Goal: Information Seeking & Learning: Compare options

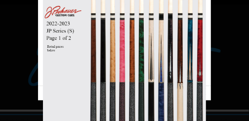
scroll to position [16, 0]
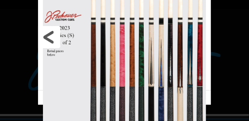
click at [51, 36] on link at bounding box center [77, 37] width 78 height 107
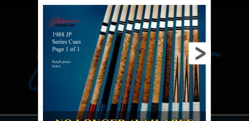
click at [195, 55] on link at bounding box center [172, 53] width 78 height 107
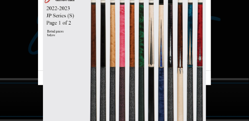
scroll to position [49, 0]
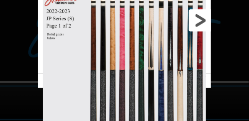
click at [202, 26] on link at bounding box center [172, 20] width 78 height 107
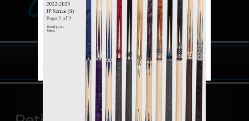
scroll to position [82, 0]
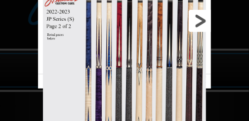
click at [204, 24] on link at bounding box center [172, 20] width 78 height 107
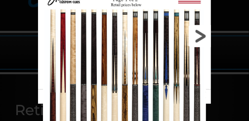
scroll to position [99, 0]
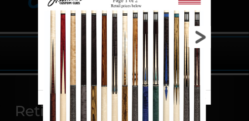
click at [200, 40] on link at bounding box center [172, 37] width 78 height 107
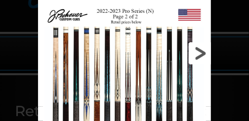
click at [198, 55] on link at bounding box center [172, 53] width 78 height 107
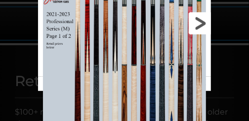
scroll to position [115, 0]
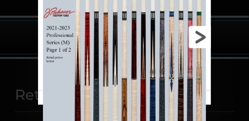
click at [200, 34] on link at bounding box center [172, 37] width 78 height 107
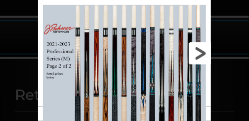
click at [200, 50] on link at bounding box center [172, 53] width 78 height 107
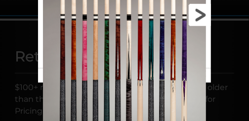
scroll to position [148, 0]
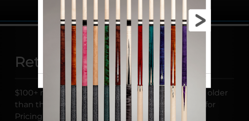
click at [200, 28] on link at bounding box center [172, 20] width 78 height 107
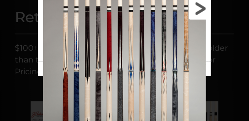
scroll to position [164, 0]
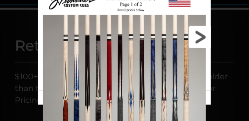
click at [199, 41] on link at bounding box center [172, 37] width 78 height 107
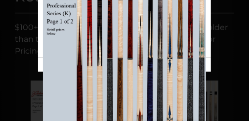
scroll to position [198, 0]
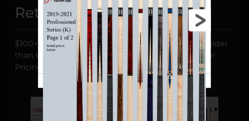
click at [200, 23] on link at bounding box center [172, 20] width 78 height 107
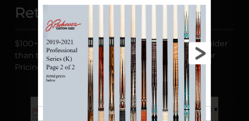
click at [197, 55] on link at bounding box center [172, 53] width 78 height 107
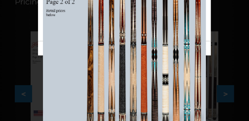
scroll to position [247, 0]
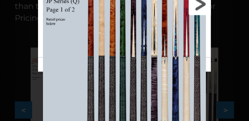
click at [193, 10] on link at bounding box center [172, 4] width 78 height 107
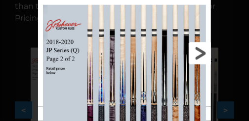
click at [194, 55] on link at bounding box center [172, 53] width 78 height 107
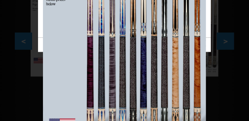
scroll to position [280, 0]
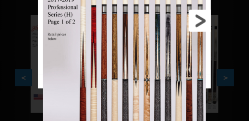
click at [200, 16] on link at bounding box center [172, 20] width 78 height 107
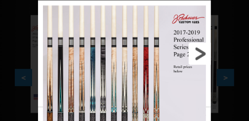
click at [202, 50] on link at bounding box center [172, 53] width 78 height 107
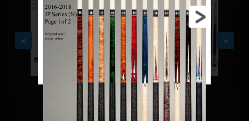
scroll to position [313, 0]
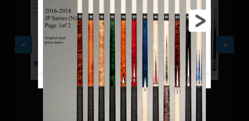
click at [199, 19] on link at bounding box center [172, 20] width 78 height 107
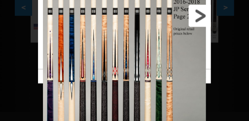
scroll to position [346, 0]
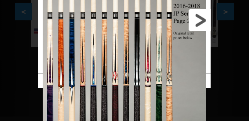
click at [196, 28] on link at bounding box center [172, 20] width 78 height 107
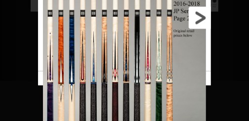
scroll to position [362, 0]
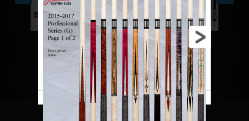
click at [200, 40] on link at bounding box center [172, 37] width 78 height 107
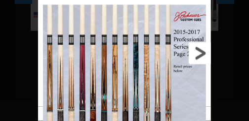
click at [198, 56] on link at bounding box center [172, 53] width 78 height 107
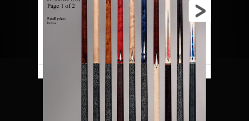
scroll to position [378, 0]
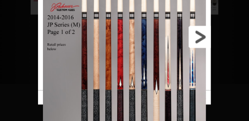
click at [202, 40] on link at bounding box center [172, 37] width 78 height 107
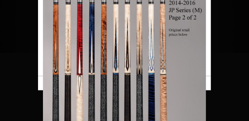
scroll to position [395, 0]
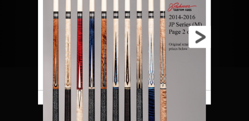
click at [197, 35] on link at bounding box center [172, 37] width 78 height 107
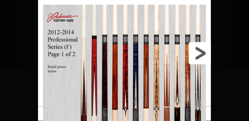
click at [200, 51] on link at bounding box center [172, 53] width 78 height 107
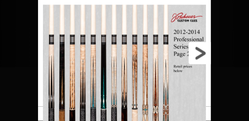
click at [200, 51] on link at bounding box center [172, 53] width 78 height 107
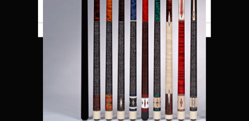
scroll to position [444, 0]
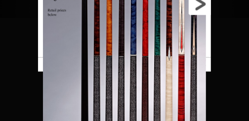
click at [198, 11] on link at bounding box center [172, 4] width 78 height 107
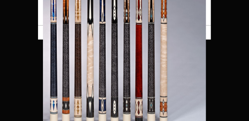
scroll to position [477, 0]
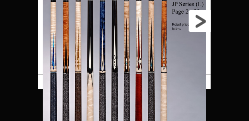
click at [195, 26] on link at bounding box center [172, 20] width 78 height 107
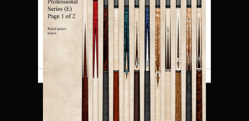
scroll to position [510, 0]
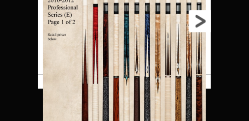
click at [199, 29] on link at bounding box center [172, 20] width 78 height 107
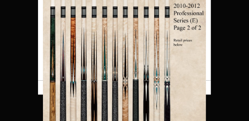
scroll to position [526, 0]
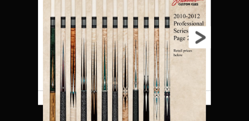
click at [197, 39] on link at bounding box center [172, 37] width 78 height 107
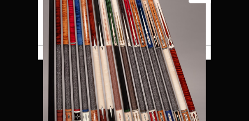
scroll to position [560, 0]
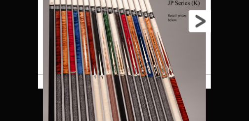
click at [201, 24] on link at bounding box center [172, 20] width 78 height 107
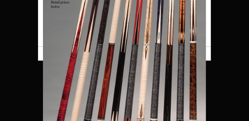
scroll to position [576, 0]
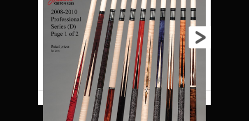
click at [194, 40] on link at bounding box center [172, 37] width 78 height 107
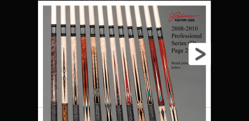
click at [198, 57] on link at bounding box center [172, 53] width 78 height 107
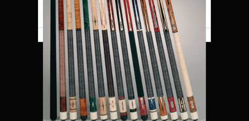
scroll to position [625, 0]
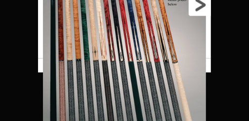
click at [202, 9] on link at bounding box center [172, 4] width 78 height 107
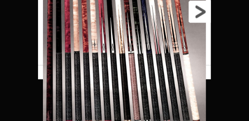
scroll to position [658, 0]
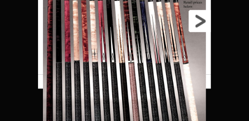
click at [197, 26] on link at bounding box center [172, 20] width 78 height 107
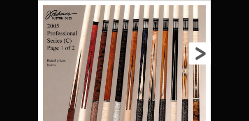
click at [200, 48] on link at bounding box center [172, 53] width 78 height 107
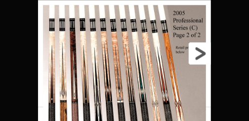
click at [205, 52] on link at bounding box center [172, 53] width 78 height 107
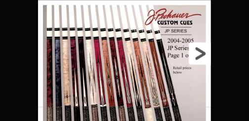
click at [203, 58] on link at bounding box center [172, 53] width 78 height 107
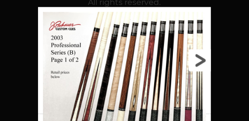
scroll to position [642, 0]
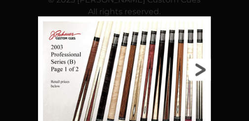
click at [200, 70] on link at bounding box center [172, 69] width 78 height 107
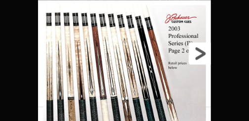
click at [200, 55] on link at bounding box center [172, 53] width 78 height 107
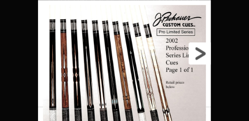
click at [201, 55] on link at bounding box center [172, 53] width 78 height 107
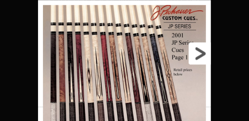
click at [200, 57] on link at bounding box center [172, 53] width 78 height 107
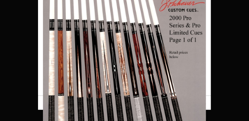
scroll to position [675, 0]
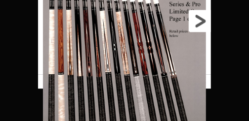
click at [201, 27] on link at bounding box center [172, 20] width 78 height 107
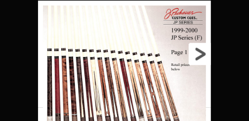
click at [200, 55] on link at bounding box center [172, 53] width 78 height 107
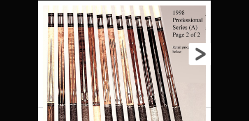
click at [200, 55] on link at bounding box center [172, 53] width 78 height 107
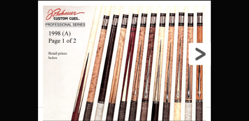
click at [200, 55] on link at bounding box center [172, 53] width 78 height 107
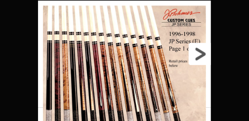
click at [200, 55] on link at bounding box center [172, 53] width 78 height 107
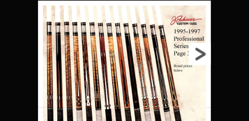
click at [200, 55] on link at bounding box center [172, 53] width 78 height 107
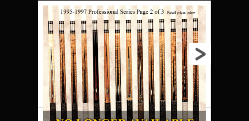
click at [200, 55] on link at bounding box center [172, 53] width 78 height 107
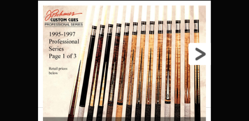
click at [200, 55] on link at bounding box center [172, 53] width 78 height 107
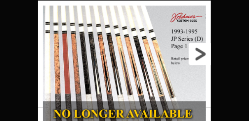
click at [200, 55] on link at bounding box center [172, 53] width 78 height 107
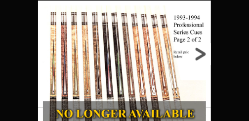
click at [200, 55] on link at bounding box center [172, 53] width 78 height 107
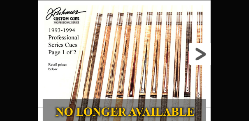
click at [200, 55] on link at bounding box center [172, 53] width 78 height 107
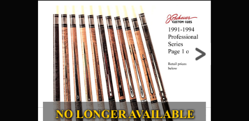
click at [200, 55] on link at bounding box center [172, 53] width 78 height 107
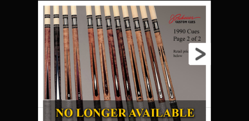
click at [200, 55] on link at bounding box center [172, 53] width 78 height 107
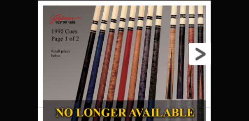
click at [200, 55] on link at bounding box center [172, 53] width 78 height 107
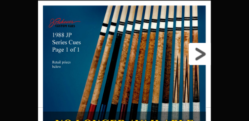
click at [200, 55] on link at bounding box center [172, 53] width 78 height 107
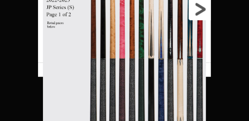
scroll to position [724, 0]
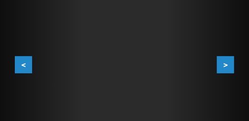
scroll to position [288, 0]
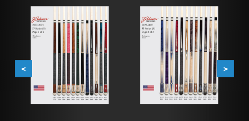
click at [180, 46] on img at bounding box center [179, 55] width 78 height 98
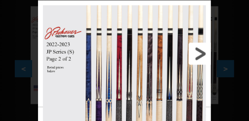
click at [200, 50] on link at bounding box center [172, 53] width 78 height 107
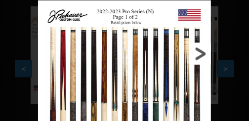
click at [200, 50] on link at bounding box center [172, 53] width 78 height 107
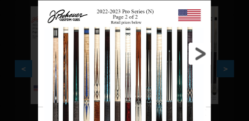
click at [200, 50] on link at bounding box center [172, 53] width 78 height 107
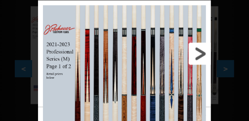
click at [200, 50] on link at bounding box center [172, 53] width 78 height 107
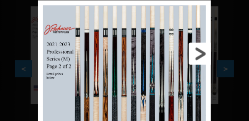
click at [200, 50] on link at bounding box center [172, 53] width 78 height 107
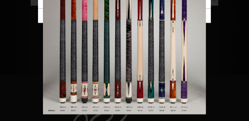
scroll to position [371, 0]
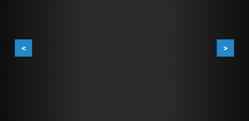
scroll to position [305, 0]
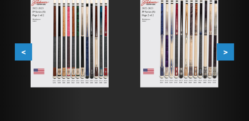
click at [220, 56] on button ">" at bounding box center [225, 51] width 17 height 17
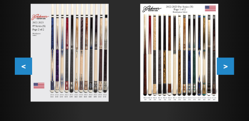
scroll to position [272, 0]
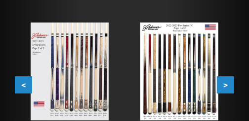
click at [230, 84] on button ">" at bounding box center [225, 85] width 17 height 17
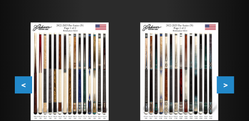
click at [230, 84] on button ">" at bounding box center [225, 85] width 17 height 17
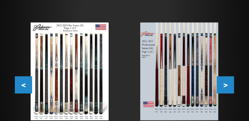
click at [230, 84] on button ">" at bounding box center [225, 85] width 17 height 17
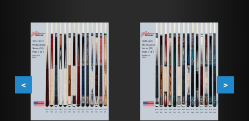
click at [230, 84] on button ">" at bounding box center [225, 85] width 17 height 17
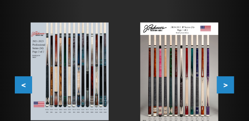
click at [230, 84] on button ">" at bounding box center [225, 85] width 17 height 17
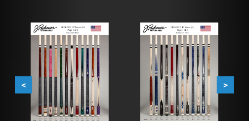
click at [182, 80] on img at bounding box center [179, 73] width 78 height 100
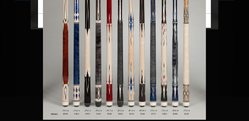
scroll to position [371, 0]
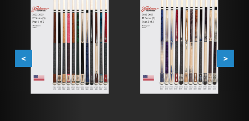
scroll to position [288, 0]
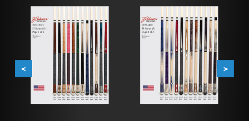
click at [226, 69] on button ">" at bounding box center [225, 68] width 17 height 17
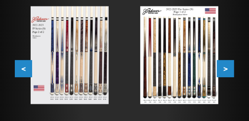
click at [226, 69] on button ">" at bounding box center [225, 68] width 17 height 17
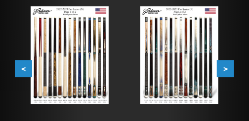
click at [226, 69] on button ">" at bounding box center [225, 68] width 17 height 17
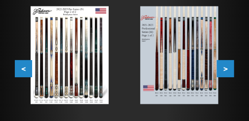
click at [226, 69] on button ">" at bounding box center [225, 68] width 17 height 17
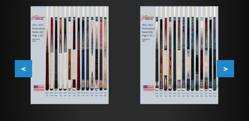
click at [226, 69] on button ">" at bounding box center [225, 68] width 17 height 17
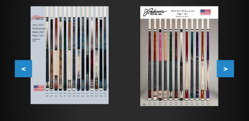
click at [226, 69] on button ">" at bounding box center [225, 68] width 17 height 17
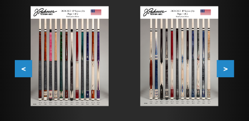
click at [226, 69] on button ">" at bounding box center [225, 68] width 17 height 17
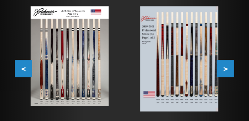
click at [226, 69] on button ">" at bounding box center [225, 68] width 17 height 17
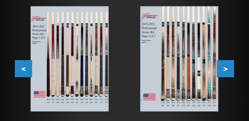
click at [226, 69] on button ">" at bounding box center [225, 68] width 17 height 17
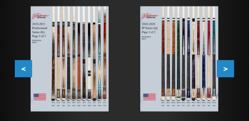
click at [226, 69] on button ">" at bounding box center [225, 68] width 17 height 17
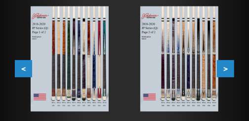
click at [91, 62] on img at bounding box center [70, 59] width 78 height 106
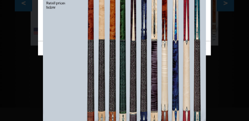
scroll to position [338, 0]
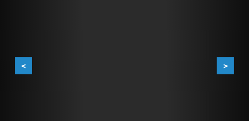
scroll to position [272, 0]
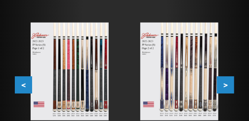
click at [223, 84] on button ">" at bounding box center [225, 85] width 17 height 17
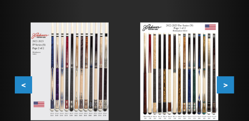
click at [223, 84] on button ">" at bounding box center [225, 85] width 17 height 17
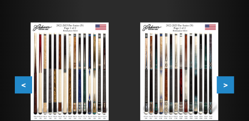
click at [223, 84] on button ">" at bounding box center [225, 85] width 17 height 17
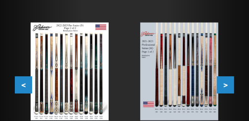
click at [223, 84] on button ">" at bounding box center [225, 85] width 17 height 17
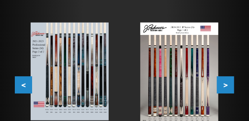
click at [223, 84] on button ">" at bounding box center [225, 85] width 17 height 17
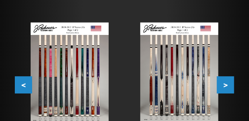
click at [223, 84] on button ">" at bounding box center [225, 85] width 17 height 17
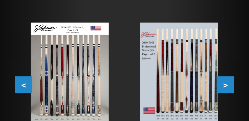
click at [223, 84] on button ">" at bounding box center [225, 85] width 17 height 17
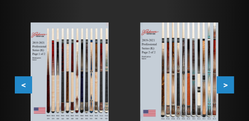
click at [223, 84] on button ">" at bounding box center [225, 85] width 17 height 17
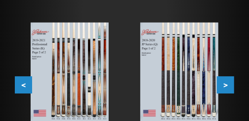
click at [223, 84] on button ">" at bounding box center [225, 85] width 17 height 17
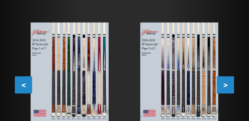
click at [203, 81] on img at bounding box center [179, 76] width 78 height 106
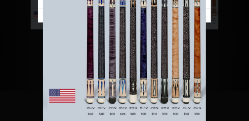
scroll to position [371, 0]
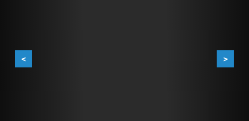
scroll to position [288, 0]
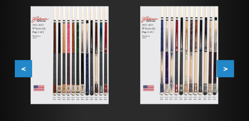
click at [227, 67] on button ">" at bounding box center [225, 68] width 17 height 17
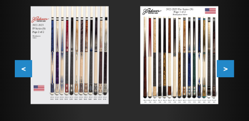
click at [227, 67] on button ">" at bounding box center [225, 68] width 17 height 17
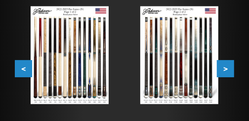
click at [227, 67] on button ">" at bounding box center [225, 68] width 17 height 17
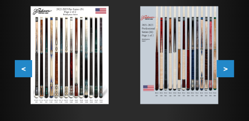
click at [227, 67] on button ">" at bounding box center [225, 68] width 17 height 17
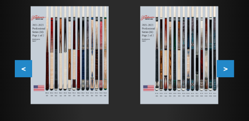
click at [227, 67] on button ">" at bounding box center [225, 68] width 17 height 17
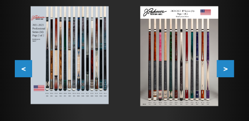
click at [227, 67] on button ">" at bounding box center [225, 68] width 17 height 17
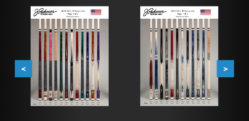
click at [227, 67] on button ">" at bounding box center [225, 68] width 17 height 17
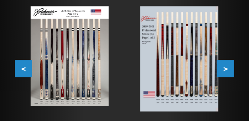
click at [227, 67] on button ">" at bounding box center [225, 68] width 17 height 17
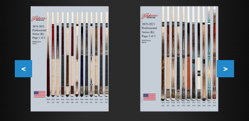
click at [227, 67] on button ">" at bounding box center [225, 68] width 17 height 17
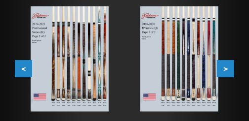
click at [227, 67] on button ">" at bounding box center [225, 68] width 17 height 17
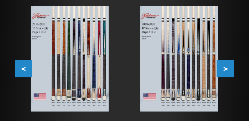
click at [227, 67] on button ">" at bounding box center [225, 68] width 17 height 17
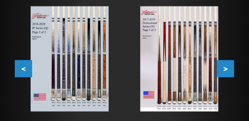
click at [227, 67] on button ">" at bounding box center [225, 68] width 17 height 17
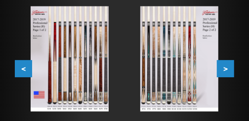
click at [227, 67] on button ">" at bounding box center [225, 68] width 17 height 17
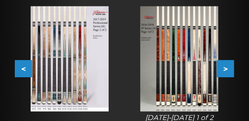
click at [227, 67] on button ">" at bounding box center [225, 68] width 17 height 17
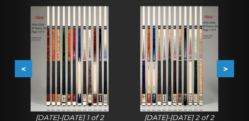
click at [227, 67] on button ">" at bounding box center [225, 68] width 17 height 17
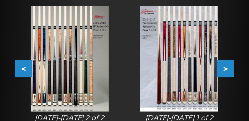
click at [227, 67] on button ">" at bounding box center [225, 68] width 17 height 17
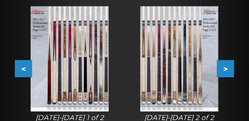
click at [227, 67] on button ">" at bounding box center [225, 68] width 17 height 17
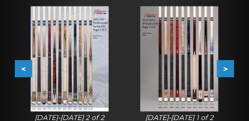
click at [227, 67] on button ">" at bounding box center [225, 68] width 17 height 17
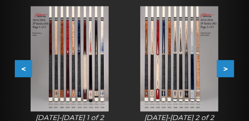
click at [227, 67] on button ">" at bounding box center [225, 68] width 17 height 17
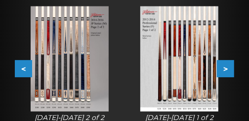
click at [227, 67] on button ">" at bounding box center [225, 68] width 17 height 17
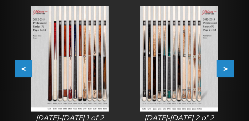
click at [227, 67] on button ">" at bounding box center [225, 68] width 17 height 17
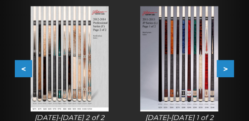
click at [227, 67] on button ">" at bounding box center [225, 68] width 17 height 17
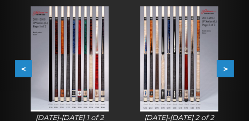
click at [227, 67] on button ">" at bounding box center [225, 68] width 17 height 17
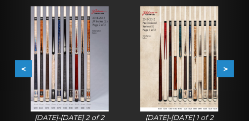
click at [207, 68] on img at bounding box center [179, 59] width 78 height 106
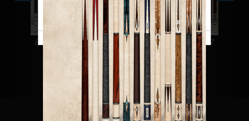
scroll to position [371, 0]
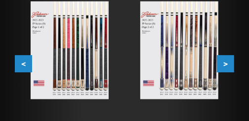
scroll to position [288, 0]
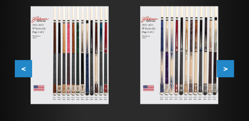
click at [229, 73] on button ">" at bounding box center [225, 68] width 17 height 17
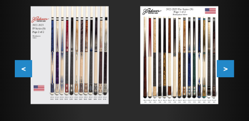
click at [229, 73] on button ">" at bounding box center [225, 68] width 17 height 17
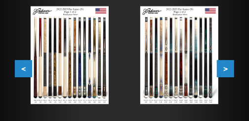
click at [229, 73] on button ">" at bounding box center [225, 68] width 17 height 17
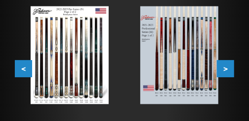
click at [229, 73] on button ">" at bounding box center [225, 68] width 17 height 17
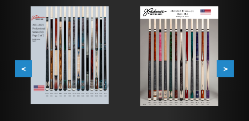
click at [229, 73] on button ">" at bounding box center [225, 68] width 17 height 17
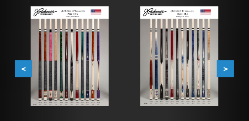
click at [229, 73] on button ">" at bounding box center [225, 68] width 17 height 17
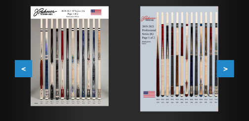
click at [229, 73] on button ">" at bounding box center [225, 68] width 17 height 17
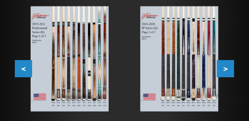
click at [229, 73] on button ">" at bounding box center [225, 68] width 17 height 17
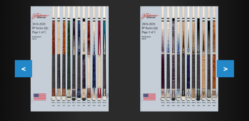
click at [229, 73] on button ">" at bounding box center [225, 68] width 17 height 17
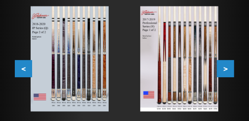
click at [229, 73] on button ">" at bounding box center [225, 68] width 17 height 17
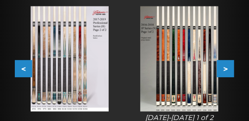
click at [229, 73] on button ">" at bounding box center [225, 68] width 17 height 17
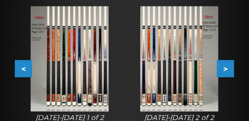
click at [229, 73] on button ">" at bounding box center [225, 68] width 17 height 17
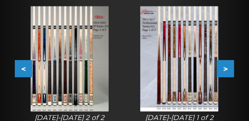
click at [229, 73] on button ">" at bounding box center [225, 68] width 17 height 17
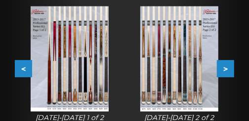
click at [229, 73] on button ">" at bounding box center [225, 68] width 17 height 17
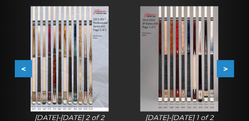
click at [229, 73] on button ">" at bounding box center [225, 68] width 17 height 17
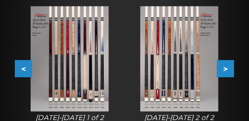
click at [229, 73] on button ">" at bounding box center [225, 68] width 17 height 17
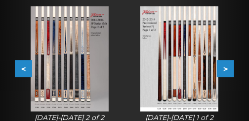
click at [229, 73] on button ">" at bounding box center [225, 68] width 17 height 17
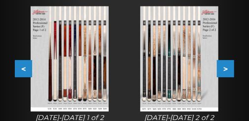
click at [229, 73] on button ">" at bounding box center [225, 68] width 17 height 17
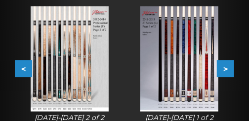
click at [229, 73] on button ">" at bounding box center [225, 68] width 17 height 17
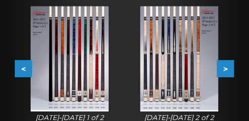
click at [229, 73] on button ">" at bounding box center [225, 68] width 17 height 17
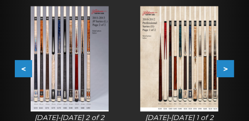
click at [229, 73] on button ">" at bounding box center [225, 68] width 17 height 17
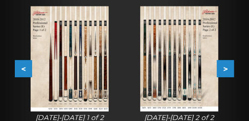
click at [229, 73] on button ">" at bounding box center [225, 68] width 17 height 17
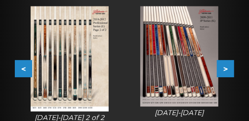
click at [202, 69] on img at bounding box center [179, 56] width 78 height 100
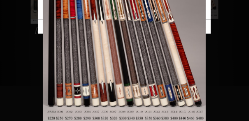
scroll to position [371, 0]
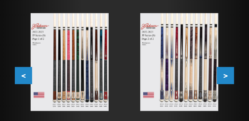
scroll to position [272, 0]
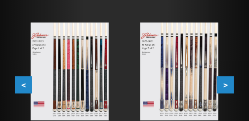
click at [228, 82] on button ">" at bounding box center [225, 85] width 17 height 17
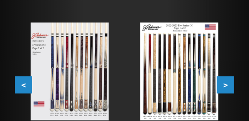
click at [228, 82] on button ">" at bounding box center [225, 85] width 17 height 17
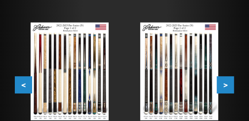
click at [228, 82] on button ">" at bounding box center [225, 85] width 17 height 17
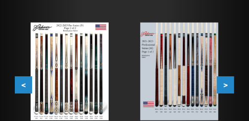
click at [228, 82] on button ">" at bounding box center [225, 85] width 17 height 17
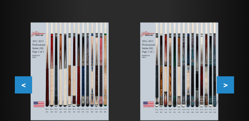
click at [228, 82] on button ">" at bounding box center [225, 85] width 17 height 17
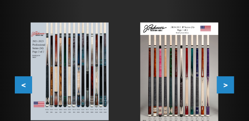
click at [228, 82] on button ">" at bounding box center [225, 85] width 17 height 17
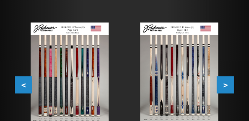
click at [228, 82] on button ">" at bounding box center [225, 85] width 17 height 17
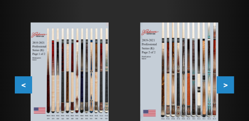
click at [228, 82] on button ">" at bounding box center [225, 85] width 17 height 17
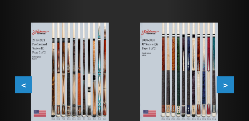
click at [228, 82] on button ">" at bounding box center [225, 85] width 17 height 17
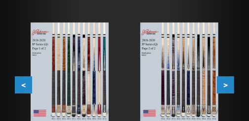
click at [228, 82] on button ">" at bounding box center [225, 85] width 17 height 17
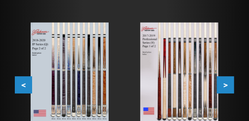
click at [228, 82] on button ">" at bounding box center [225, 85] width 17 height 17
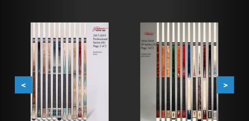
click at [228, 82] on button ">" at bounding box center [225, 85] width 17 height 17
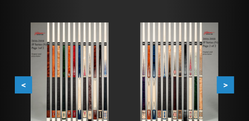
click at [228, 82] on button ">" at bounding box center [225, 85] width 17 height 17
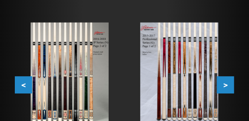
click at [228, 82] on button ">" at bounding box center [225, 85] width 17 height 17
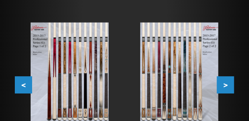
click at [228, 82] on button ">" at bounding box center [225, 85] width 17 height 17
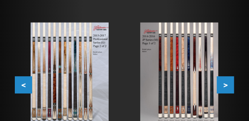
click at [228, 82] on button ">" at bounding box center [225, 85] width 17 height 17
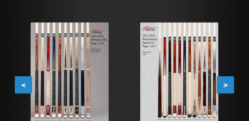
click at [228, 82] on button ">" at bounding box center [225, 85] width 17 height 17
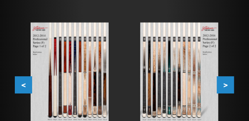
click at [228, 82] on button ">" at bounding box center [225, 85] width 17 height 17
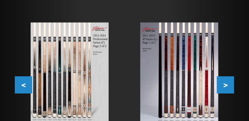
click at [228, 82] on button ">" at bounding box center [225, 85] width 17 height 17
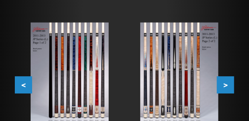
click at [228, 82] on button ">" at bounding box center [225, 85] width 17 height 17
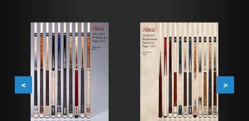
click at [228, 82] on button ">" at bounding box center [225, 85] width 17 height 17
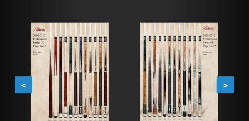
click at [228, 82] on button ">" at bounding box center [225, 85] width 17 height 17
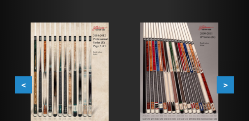
click at [228, 82] on button ">" at bounding box center [225, 85] width 17 height 17
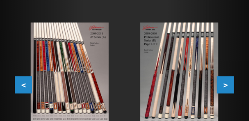
click at [205, 79] on img at bounding box center [179, 76] width 78 height 106
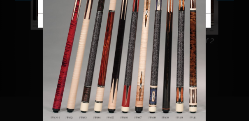
scroll to position [371, 0]
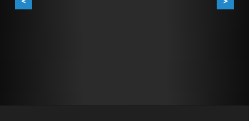
scroll to position [288, 0]
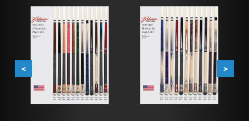
click at [224, 70] on button ">" at bounding box center [225, 68] width 17 height 17
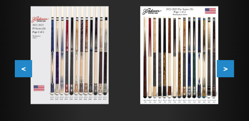
click at [224, 70] on button ">" at bounding box center [225, 68] width 17 height 17
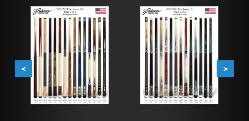
click at [224, 70] on button ">" at bounding box center [225, 68] width 17 height 17
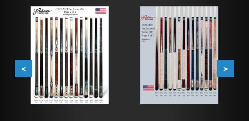
click at [224, 70] on button ">" at bounding box center [225, 68] width 17 height 17
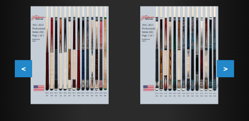
click at [224, 70] on button ">" at bounding box center [225, 68] width 17 height 17
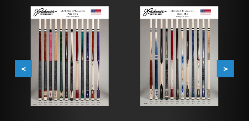
click at [224, 70] on button ">" at bounding box center [225, 68] width 17 height 17
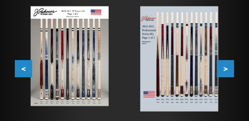
click at [224, 70] on button ">" at bounding box center [225, 68] width 17 height 17
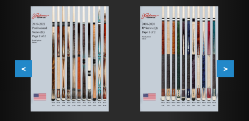
click at [224, 70] on button ">" at bounding box center [225, 68] width 17 height 17
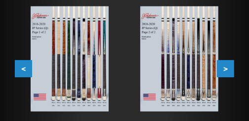
click at [224, 70] on button ">" at bounding box center [225, 68] width 17 height 17
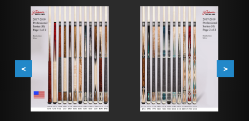
click at [224, 70] on button ">" at bounding box center [225, 68] width 17 height 17
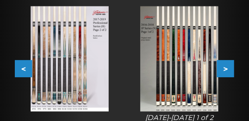
click at [224, 70] on button ">" at bounding box center [225, 68] width 17 height 17
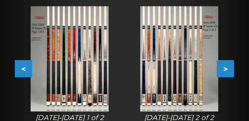
click at [224, 70] on button ">" at bounding box center [225, 68] width 17 height 17
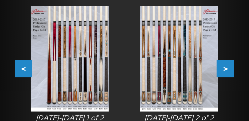
click at [224, 70] on button ">" at bounding box center [225, 68] width 17 height 17
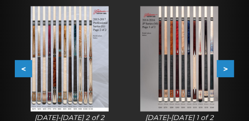
click at [224, 70] on button ">" at bounding box center [225, 68] width 17 height 17
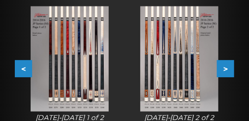
click at [224, 70] on button ">" at bounding box center [225, 68] width 17 height 17
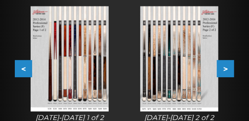
click at [224, 70] on button ">" at bounding box center [225, 68] width 17 height 17
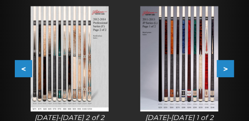
click at [224, 70] on button ">" at bounding box center [225, 68] width 17 height 17
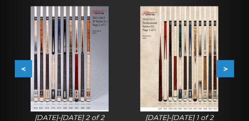
click at [224, 70] on button ">" at bounding box center [225, 68] width 17 height 17
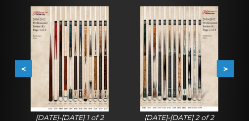
click at [224, 70] on button ">" at bounding box center [225, 68] width 17 height 17
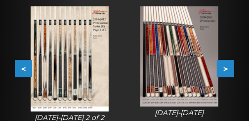
click at [224, 70] on button ">" at bounding box center [225, 68] width 17 height 17
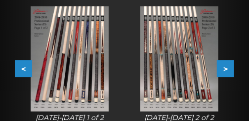
click at [224, 70] on button ">" at bounding box center [225, 68] width 17 height 17
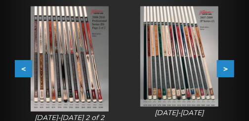
click at [224, 70] on button ">" at bounding box center [225, 68] width 17 height 17
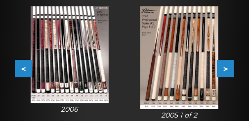
click at [224, 70] on button ">" at bounding box center [225, 68] width 17 height 17
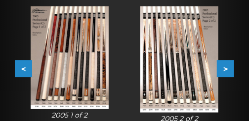
click at [224, 70] on button ">" at bounding box center [225, 68] width 17 height 17
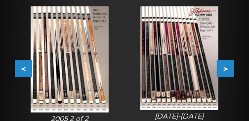
click at [18, 69] on button "<" at bounding box center [23, 68] width 17 height 17
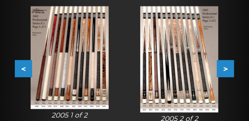
click at [18, 69] on button "<" at bounding box center [23, 68] width 17 height 17
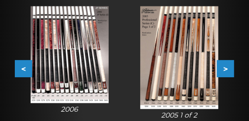
click at [52, 65] on img at bounding box center [70, 54] width 78 height 97
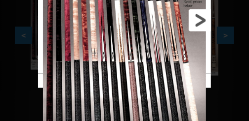
scroll to position [321, 0]
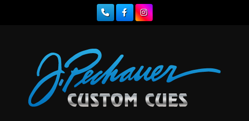
scroll to position [321, 0]
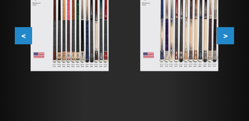
click at [225, 33] on button ">" at bounding box center [225, 35] width 17 height 17
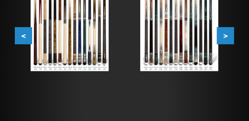
click at [226, 33] on button ">" at bounding box center [225, 35] width 17 height 17
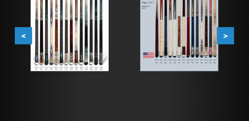
click at [226, 33] on button ">" at bounding box center [225, 35] width 17 height 17
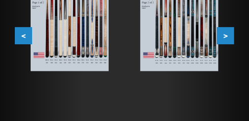
click at [226, 33] on button ">" at bounding box center [225, 35] width 17 height 17
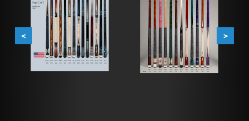
click at [226, 33] on button ">" at bounding box center [225, 35] width 17 height 17
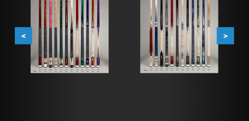
click at [226, 33] on button ">" at bounding box center [225, 35] width 17 height 17
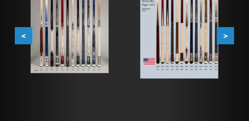
click at [226, 33] on button ">" at bounding box center [225, 35] width 17 height 17
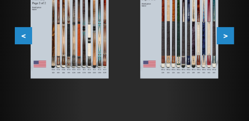
click at [226, 33] on button ">" at bounding box center [225, 35] width 17 height 17
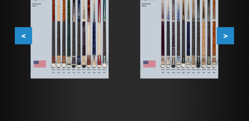
click at [226, 33] on button ">" at bounding box center [225, 35] width 17 height 17
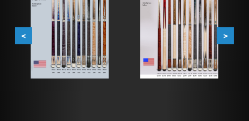
click at [226, 33] on button ">" at bounding box center [225, 35] width 17 height 17
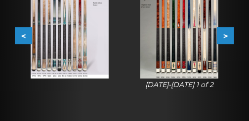
click at [226, 33] on button ">" at bounding box center [225, 35] width 17 height 17
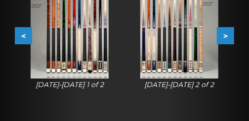
click at [226, 33] on button ">" at bounding box center [225, 35] width 17 height 17
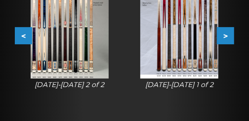
click at [226, 33] on button ">" at bounding box center [225, 35] width 17 height 17
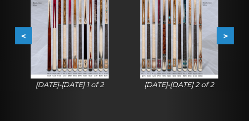
click at [226, 33] on button ">" at bounding box center [225, 35] width 17 height 17
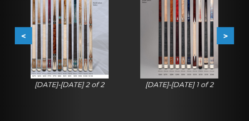
click at [226, 33] on button ">" at bounding box center [225, 35] width 17 height 17
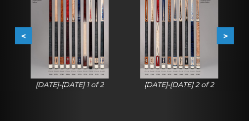
click at [226, 33] on button ">" at bounding box center [225, 35] width 17 height 17
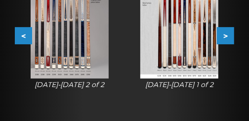
click at [226, 33] on button ">" at bounding box center [225, 35] width 17 height 17
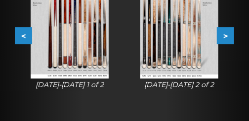
click at [226, 33] on button ">" at bounding box center [225, 35] width 17 height 17
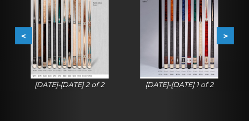
click at [226, 33] on button ">" at bounding box center [225, 35] width 17 height 17
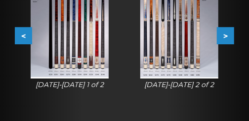
click at [226, 33] on button ">" at bounding box center [225, 35] width 17 height 17
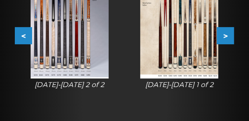
click at [226, 33] on button ">" at bounding box center [225, 35] width 17 height 17
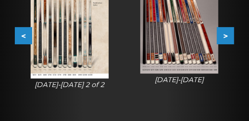
click at [226, 33] on button ">" at bounding box center [225, 35] width 17 height 17
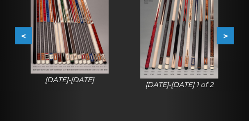
click at [226, 33] on button ">" at bounding box center [225, 35] width 17 height 17
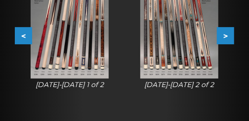
click at [226, 33] on button ">" at bounding box center [225, 35] width 17 height 17
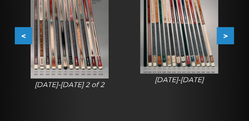
click at [226, 33] on button ">" at bounding box center [225, 35] width 17 height 17
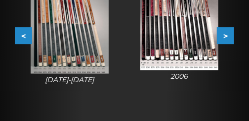
click at [226, 33] on button ">" at bounding box center [225, 35] width 17 height 17
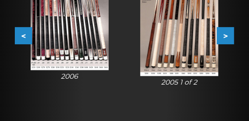
click at [226, 33] on button ">" at bounding box center [225, 35] width 17 height 17
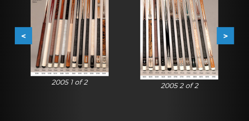
click at [226, 33] on button ">" at bounding box center [225, 35] width 17 height 17
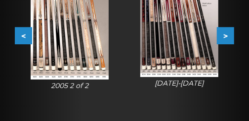
click at [226, 33] on button ">" at bounding box center [225, 35] width 17 height 17
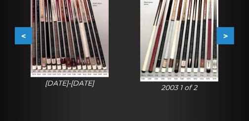
click at [94, 43] on img at bounding box center [70, 25] width 78 height 104
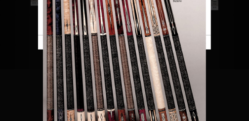
scroll to position [387, 0]
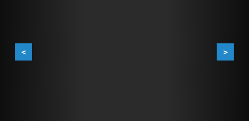
scroll to position [305, 0]
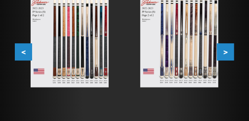
click at [230, 54] on button ">" at bounding box center [225, 51] width 17 height 17
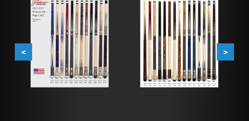
click at [230, 54] on button ">" at bounding box center [225, 51] width 17 height 17
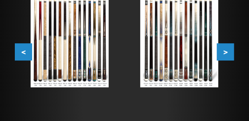
click at [230, 54] on button ">" at bounding box center [225, 51] width 17 height 17
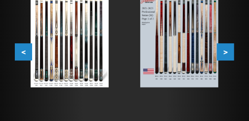
click at [230, 54] on button ">" at bounding box center [225, 51] width 17 height 17
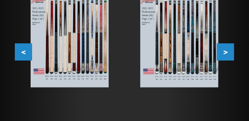
click at [230, 54] on button ">" at bounding box center [225, 51] width 17 height 17
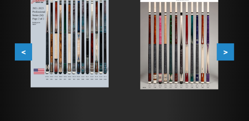
click at [99, 58] on img at bounding box center [70, 39] width 78 height 98
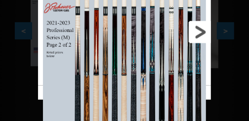
scroll to position [321, 0]
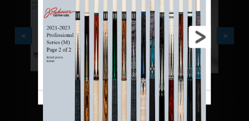
click at [203, 40] on link at bounding box center [172, 37] width 78 height 107
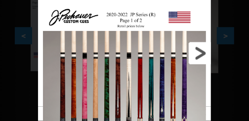
click at [201, 56] on link at bounding box center [172, 53] width 78 height 107
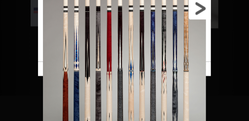
scroll to position [355, 0]
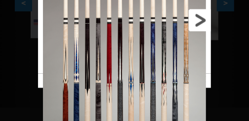
click at [198, 28] on link at bounding box center [172, 20] width 78 height 107
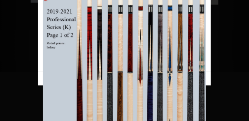
scroll to position [371, 0]
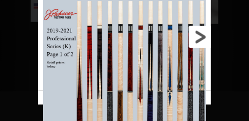
click at [202, 41] on link at bounding box center [172, 37] width 78 height 107
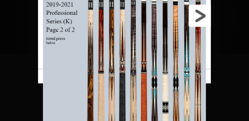
scroll to position [404, 0]
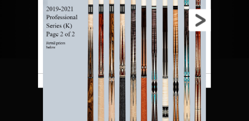
click at [198, 23] on link at bounding box center [172, 20] width 78 height 107
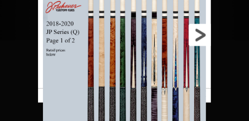
scroll to position [420, 0]
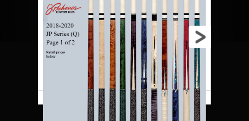
click at [203, 37] on link at bounding box center [172, 37] width 78 height 107
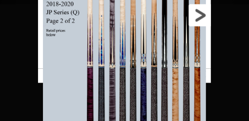
scroll to position [453, 0]
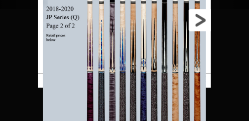
click at [202, 26] on link at bounding box center [172, 20] width 78 height 107
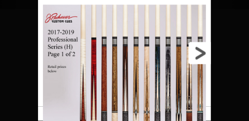
click at [205, 59] on link at bounding box center [172, 53] width 78 height 107
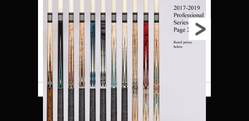
scroll to position [470, 0]
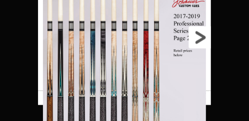
click at [200, 41] on link at bounding box center [172, 37] width 78 height 107
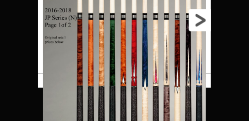
scroll to position [503, 0]
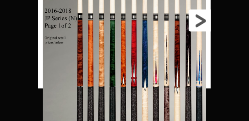
click at [200, 27] on link at bounding box center [172, 20] width 78 height 107
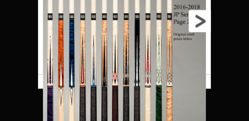
scroll to position [519, 0]
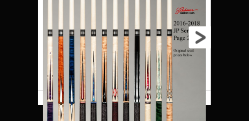
click at [202, 43] on link at bounding box center [172, 37] width 78 height 107
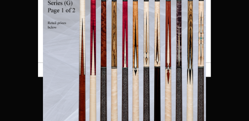
scroll to position [535, 0]
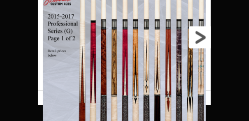
click at [204, 35] on link at bounding box center [172, 37] width 78 height 107
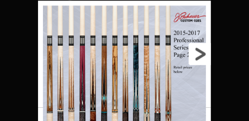
click at [206, 52] on link at bounding box center [172, 53] width 78 height 107
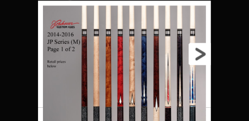
click at [201, 58] on link at bounding box center [172, 53] width 78 height 107
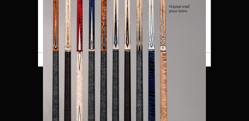
scroll to position [585, 0]
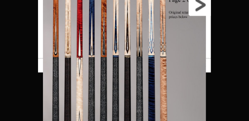
click at [200, 11] on link at bounding box center [172, 4] width 78 height 107
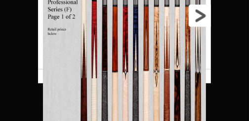
scroll to position [618, 0]
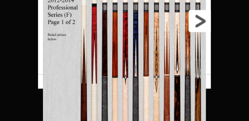
click at [202, 19] on link at bounding box center [172, 20] width 78 height 107
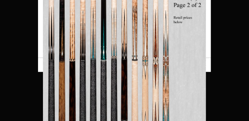
scroll to position [667, 0]
click at [47, 9] on link at bounding box center [77, 4] width 78 height 107
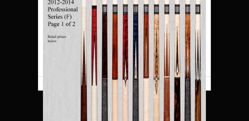
scroll to position [683, 0]
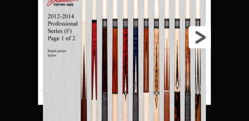
click at [202, 37] on link at bounding box center [172, 37] width 78 height 107
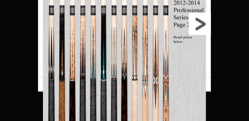
scroll to position [700, 0]
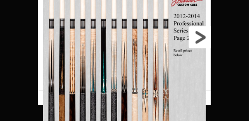
click at [203, 35] on link at bounding box center [172, 37] width 78 height 107
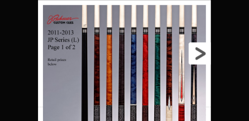
click at [203, 55] on link at bounding box center [172, 53] width 78 height 107
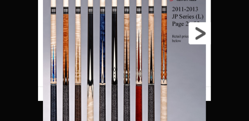
scroll to position [717, 0]
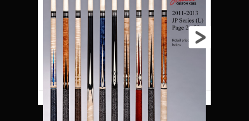
click at [202, 44] on link at bounding box center [172, 37] width 78 height 107
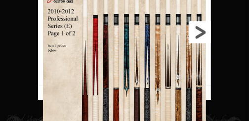
scroll to position [733, 0]
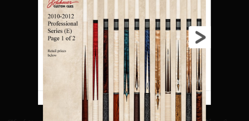
click at [203, 41] on link at bounding box center [172, 37] width 78 height 107
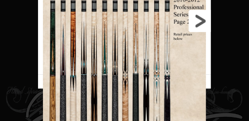
scroll to position [766, 0]
click at [197, 18] on link at bounding box center [172, 20] width 78 height 107
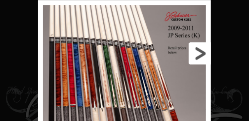
click at [195, 51] on link at bounding box center [172, 53] width 78 height 107
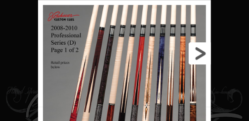
click at [195, 61] on link at bounding box center [172, 53] width 78 height 107
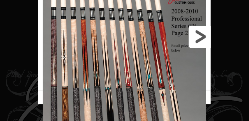
scroll to position [782, 0]
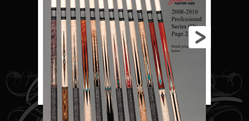
click at [199, 43] on link at bounding box center [172, 37] width 78 height 107
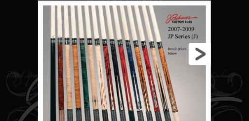
click at [197, 55] on link at bounding box center [172, 53] width 78 height 107
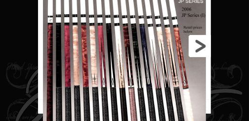
scroll to position [766, 0]
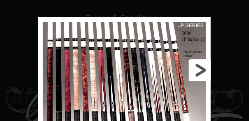
click at [194, 69] on link at bounding box center [172, 70] width 78 height 107
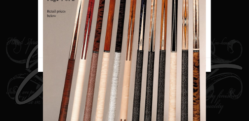
scroll to position [782, 0]
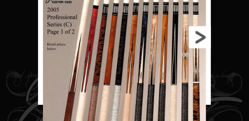
click at [197, 41] on link at bounding box center [172, 37] width 78 height 107
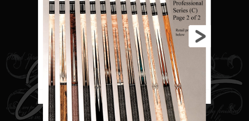
scroll to position [799, 0]
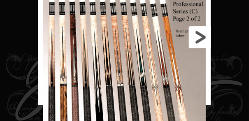
click at [197, 44] on link at bounding box center [172, 37] width 78 height 107
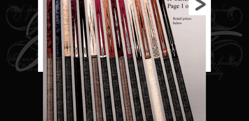
scroll to position [832, 0]
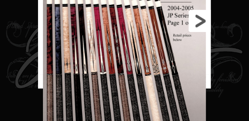
click at [202, 26] on link at bounding box center [172, 20] width 78 height 107
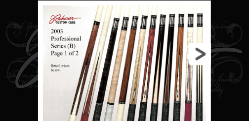
click at [201, 53] on link at bounding box center [172, 53] width 78 height 107
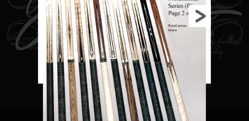
scroll to position [865, 0]
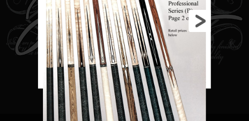
click at [203, 23] on link at bounding box center [172, 20] width 78 height 107
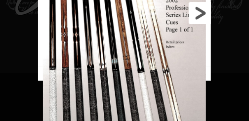
scroll to position [898, 0]
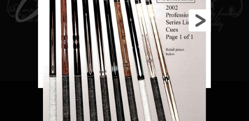
click at [200, 23] on link at bounding box center [172, 20] width 78 height 107
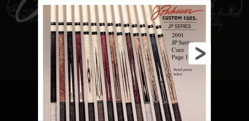
click at [197, 46] on link at bounding box center [172, 53] width 78 height 107
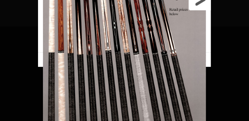
scroll to position [927, 0]
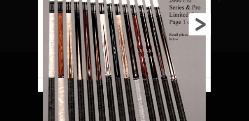
click at [203, 29] on link at bounding box center [172, 24] width 78 height 107
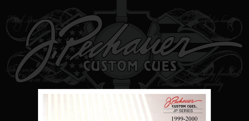
scroll to position [828, 0]
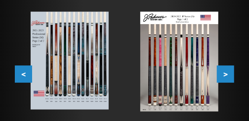
scroll to position [288, 0]
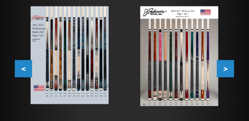
click at [94, 57] on img at bounding box center [70, 55] width 78 height 98
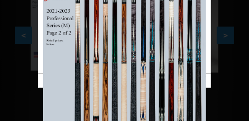
scroll to position [321, 0]
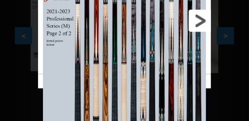
click at [204, 22] on link at bounding box center [172, 20] width 78 height 107
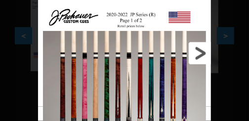
click at [197, 49] on link at bounding box center [172, 53] width 78 height 107
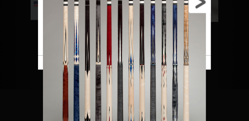
scroll to position [355, 0]
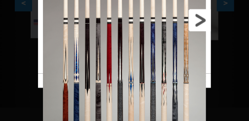
click at [200, 25] on link at bounding box center [172, 20] width 78 height 107
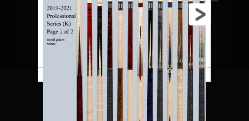
scroll to position [387, 0]
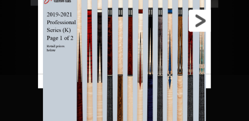
click at [201, 23] on link at bounding box center [172, 20] width 78 height 107
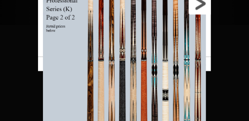
scroll to position [420, 0]
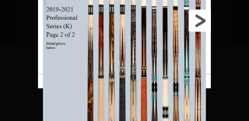
click at [205, 19] on link at bounding box center [172, 20] width 78 height 107
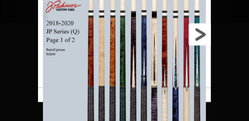
scroll to position [437, 0]
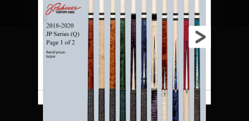
click at [196, 45] on link at bounding box center [172, 37] width 78 height 107
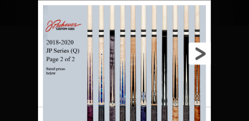
click at [202, 55] on link at bounding box center [172, 53] width 78 height 107
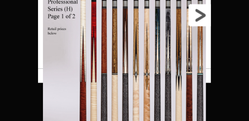
scroll to position [470, 0]
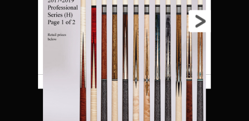
click at [203, 27] on link at bounding box center [172, 20] width 78 height 107
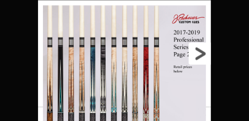
click at [201, 49] on link at bounding box center [172, 53] width 78 height 107
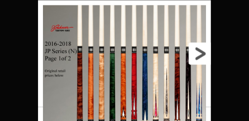
click at [195, 58] on link at bounding box center [172, 53] width 78 height 107
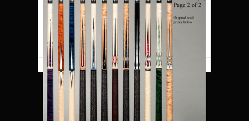
scroll to position [453, 0]
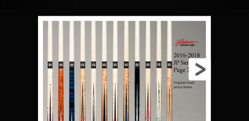
click at [199, 66] on link at bounding box center [172, 69] width 78 height 107
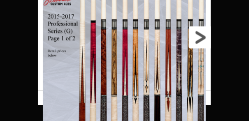
scroll to position [470, 0]
click at [204, 41] on link at bounding box center [172, 37] width 78 height 107
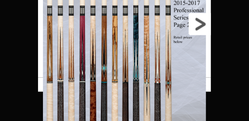
scroll to position [486, 0]
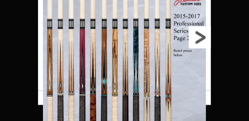
click at [197, 44] on link at bounding box center [172, 37] width 78 height 107
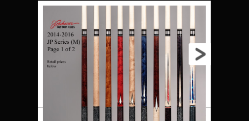
click at [202, 58] on link at bounding box center [172, 53] width 78 height 107
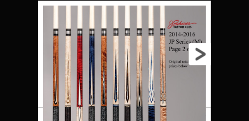
click at [194, 63] on link at bounding box center [172, 53] width 78 height 107
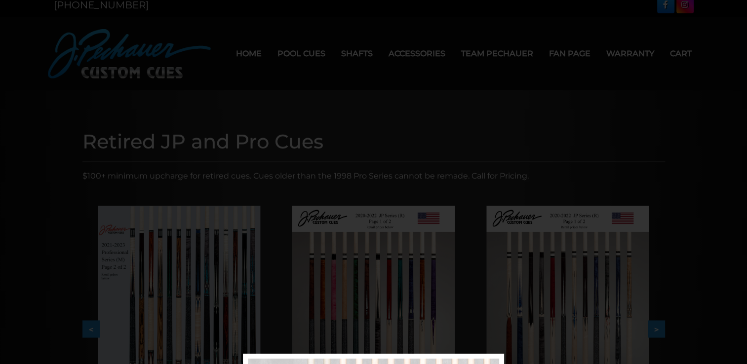
scroll to position [0, 0]
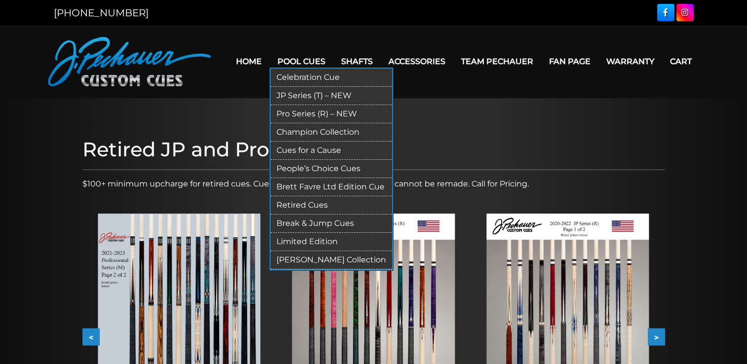
click at [248, 91] on link "JP Series (T) – NEW" at bounding box center [331, 96] width 121 height 18
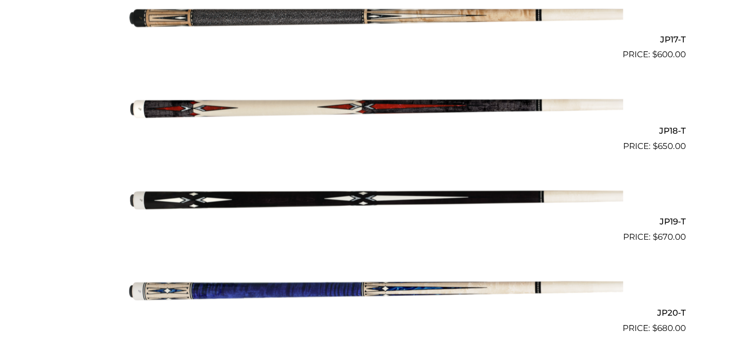
scroll to position [1803, 0]
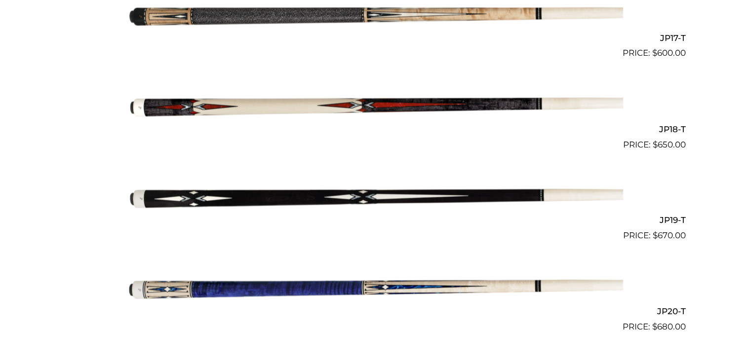
click at [429, 193] on img at bounding box center [373, 196] width 499 height 83
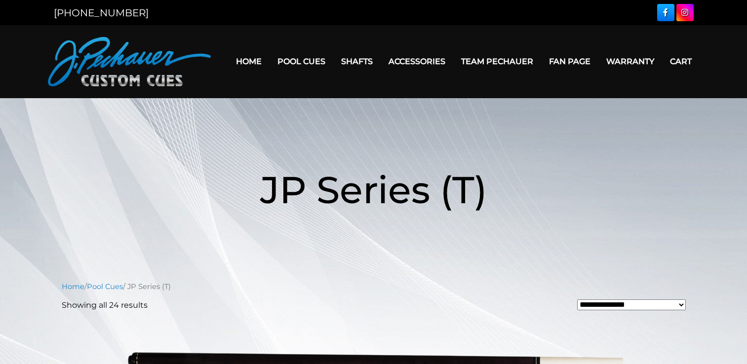
scroll to position [1803, 0]
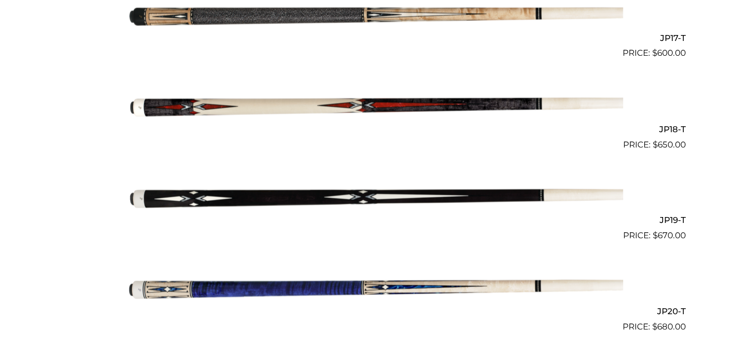
click at [411, 106] on img at bounding box center [373, 105] width 499 height 83
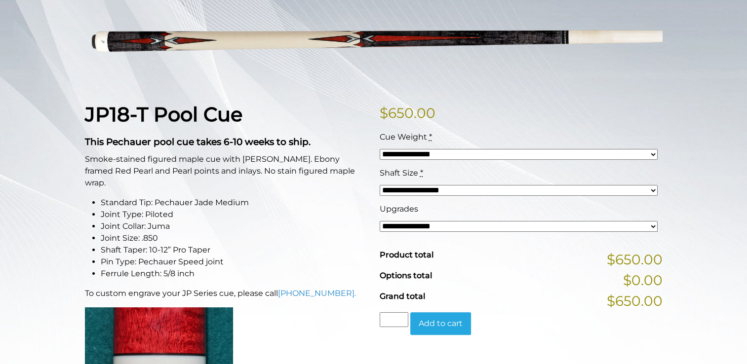
scroll to position [155, 0]
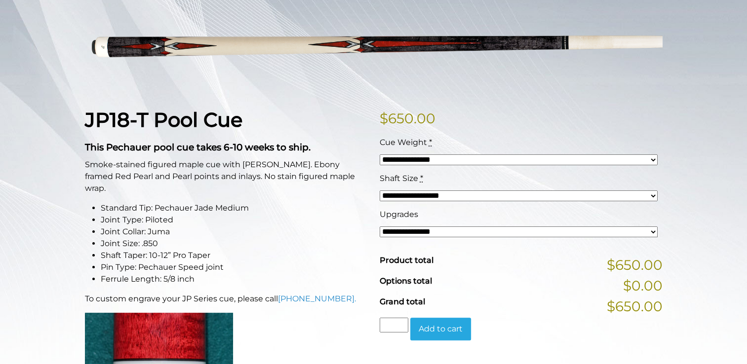
click at [651, 159] on select "**********" at bounding box center [519, 160] width 278 height 11
click at [337, 202] on li "Standard Tip: Pechauer Jade Medium" at bounding box center [234, 208] width 267 height 12
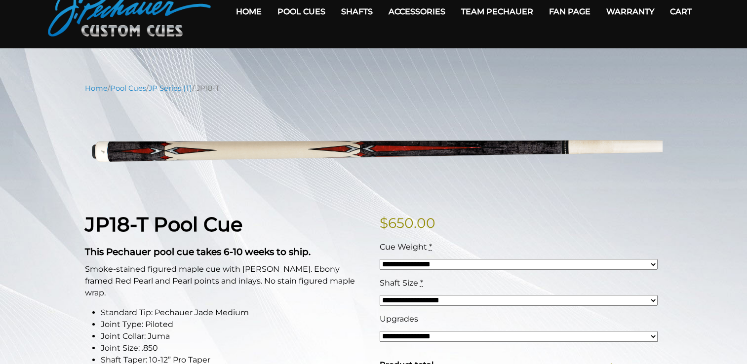
scroll to position [51, 0]
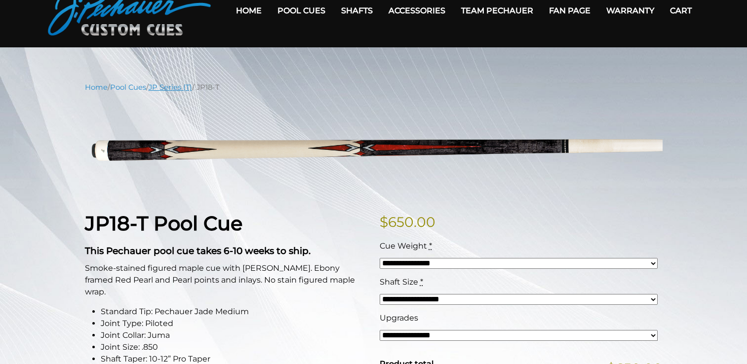
click at [176, 88] on link "JP Series (T)" at bounding box center [170, 87] width 43 height 9
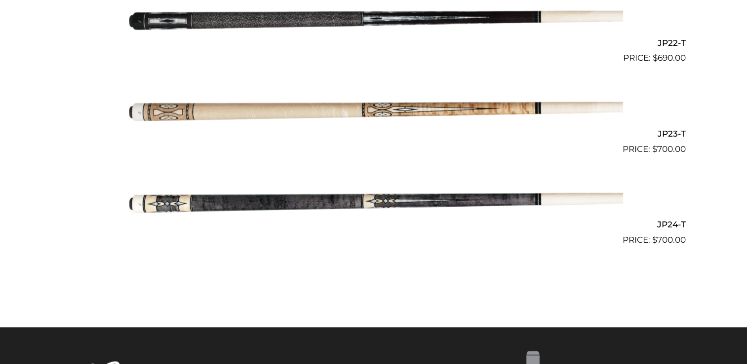
scroll to position [2254, 0]
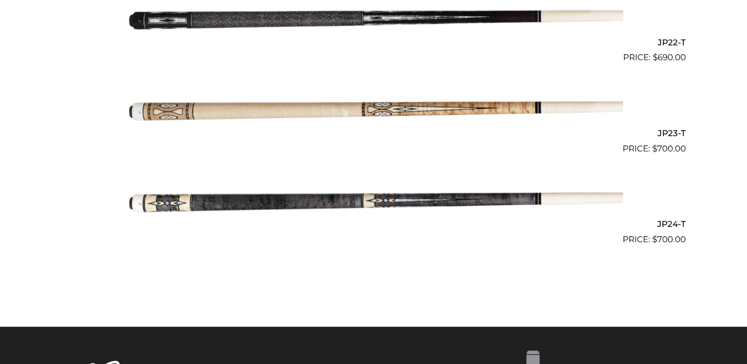
click at [433, 199] on img at bounding box center [373, 201] width 499 height 83
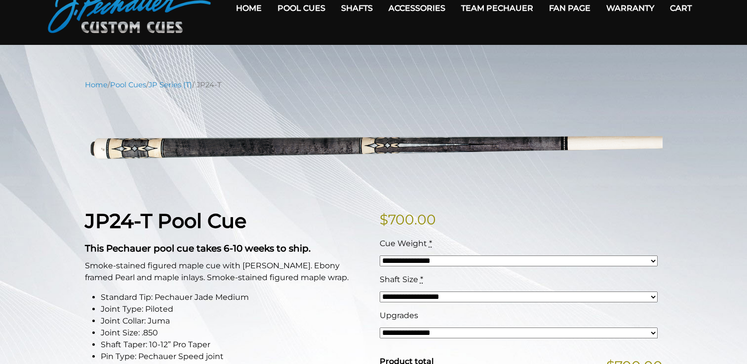
scroll to position [53, 0]
click at [179, 84] on link "JP Series (T)" at bounding box center [170, 85] width 43 height 9
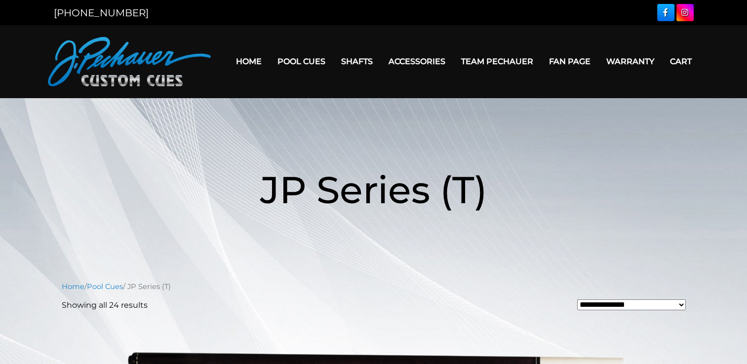
click at [680, 306] on select "**********" at bounding box center [631, 305] width 109 height 11
select select "**********"
click at [577, 300] on select "**********" at bounding box center [631, 305] width 109 height 11
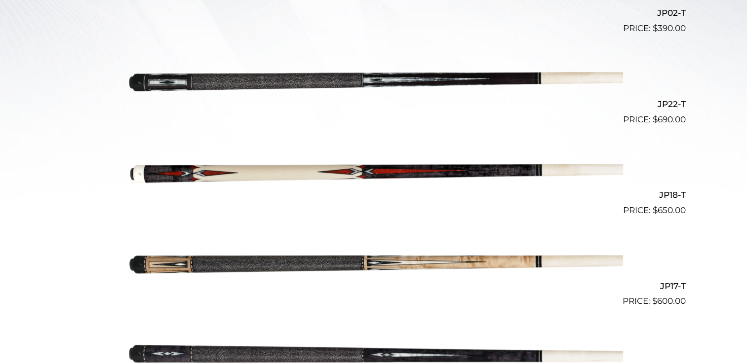
scroll to position [371, 0]
click at [464, 173] on img at bounding box center [373, 171] width 499 height 83
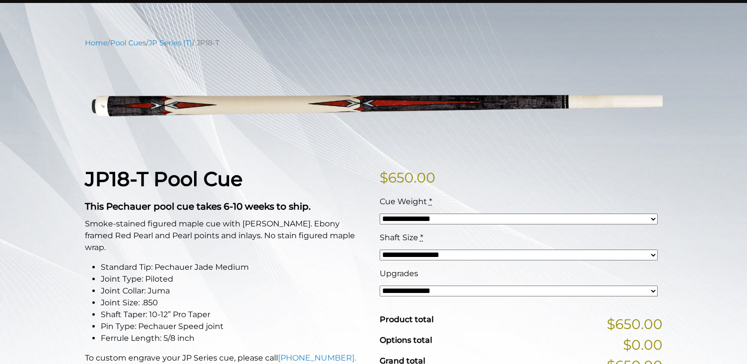
scroll to position [99, 0]
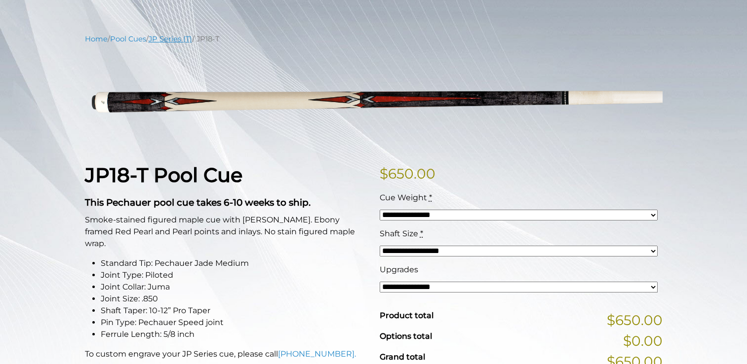
click at [174, 39] on link "JP Series (T)" at bounding box center [170, 39] width 43 height 9
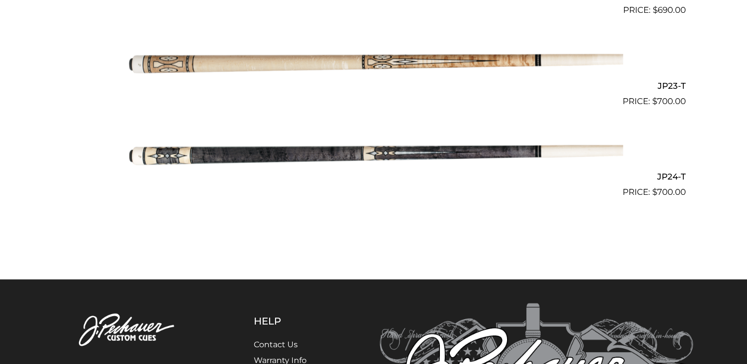
scroll to position [2302, 0]
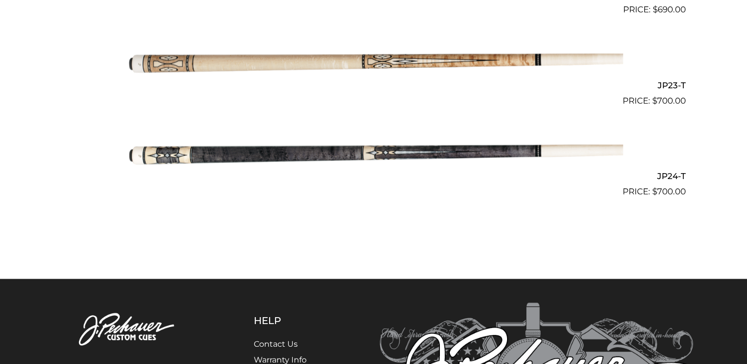
click at [488, 154] on img at bounding box center [373, 153] width 499 height 83
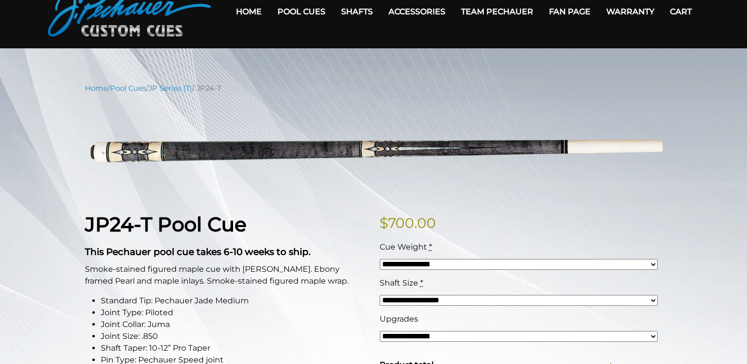
scroll to position [50, 0]
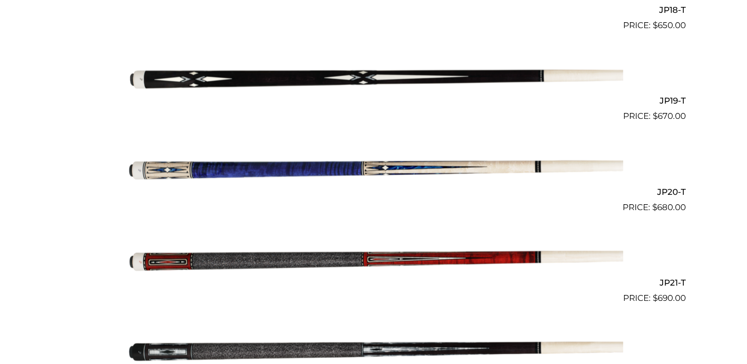
scroll to position [1922, 0]
